Goal: Use online tool/utility: Utilize a website feature to perform a specific function

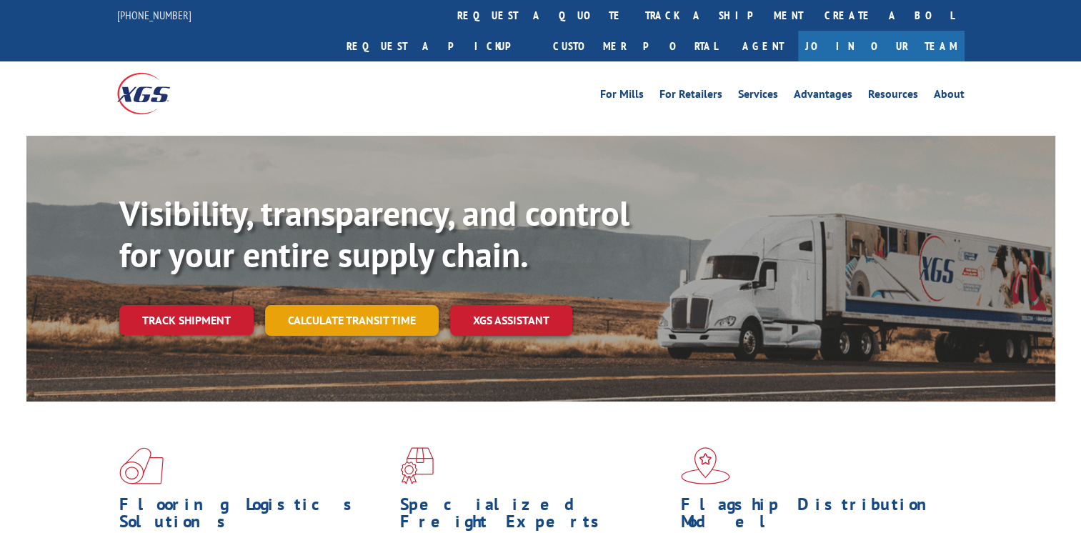
click at [334, 305] on link "Calculate transit time" at bounding box center [352, 320] width 174 height 31
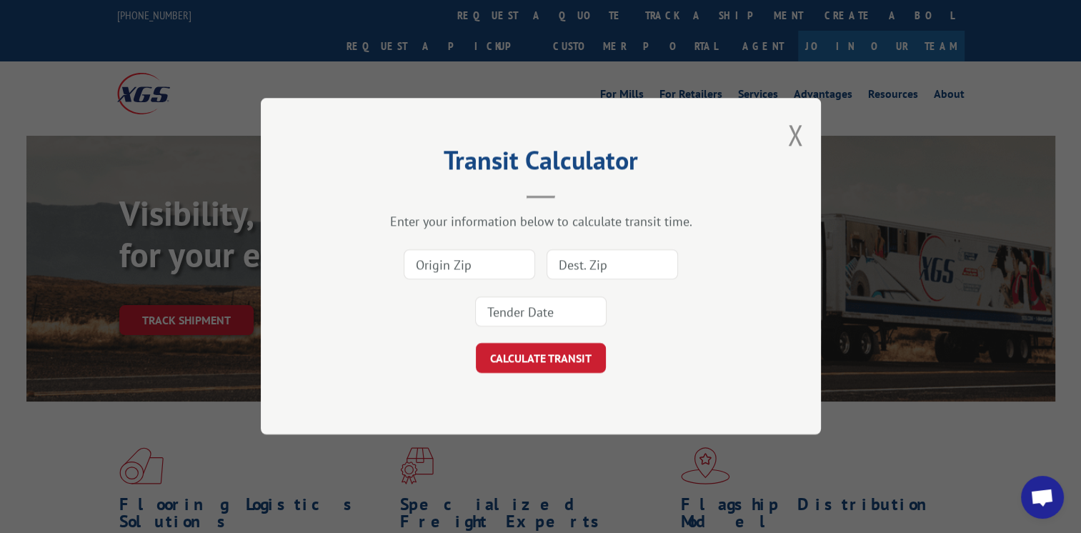
click at [421, 271] on input at bounding box center [468, 265] width 131 height 30
type input "9"
type input "30721"
type input "97223"
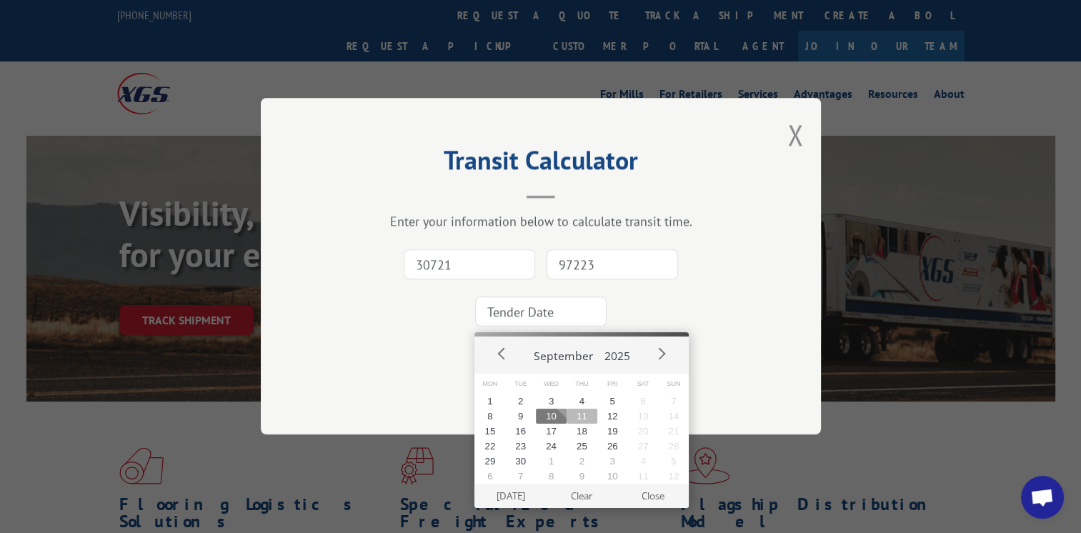
click at [568, 411] on button "11" at bounding box center [581, 415] width 31 height 15
type input "[DATE]"
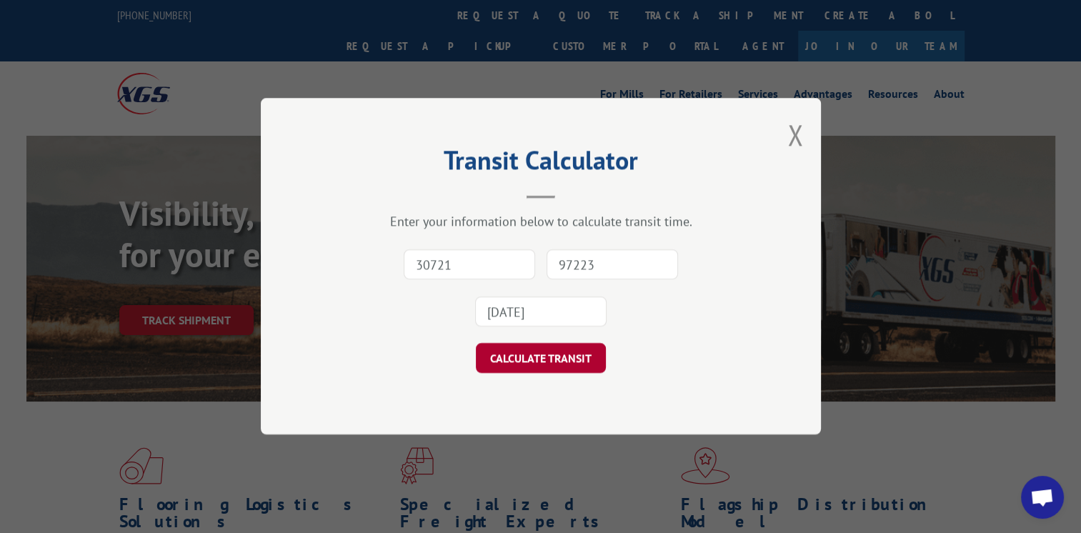
click at [572, 368] on button "CALCULATE TRANSIT" at bounding box center [541, 359] width 130 height 30
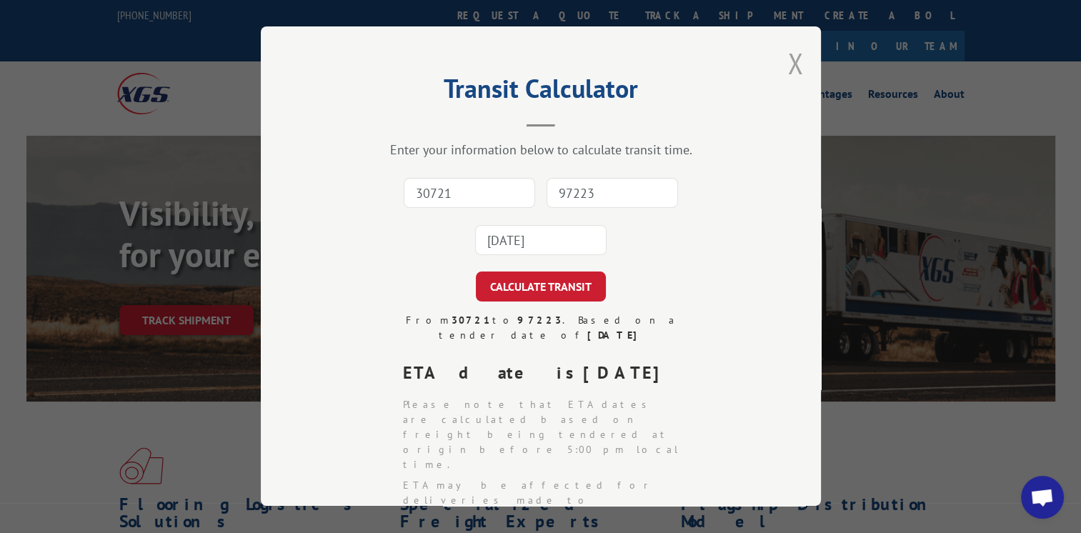
click at [792, 64] on button "Close modal" at bounding box center [795, 63] width 16 height 38
